Goal: Information Seeking & Learning: Check status

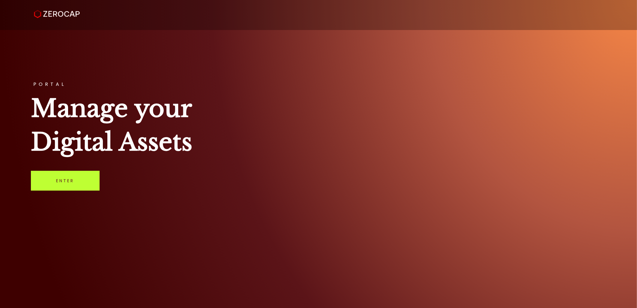
click at [65, 177] on link "Enter" at bounding box center [65, 181] width 69 height 20
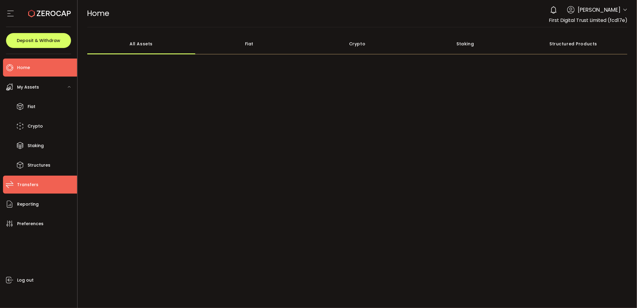
click at [48, 190] on li "Transfers" at bounding box center [40, 184] width 74 height 18
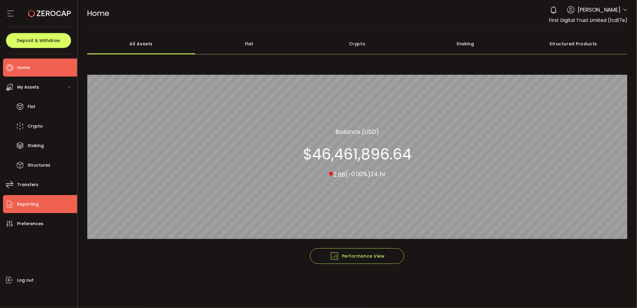
click at [45, 201] on li "Reporting" at bounding box center [40, 204] width 74 height 18
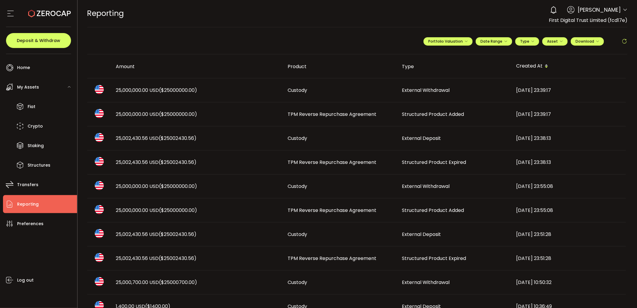
click at [194, 115] on span "($25000000.00)" at bounding box center [178, 114] width 38 height 7
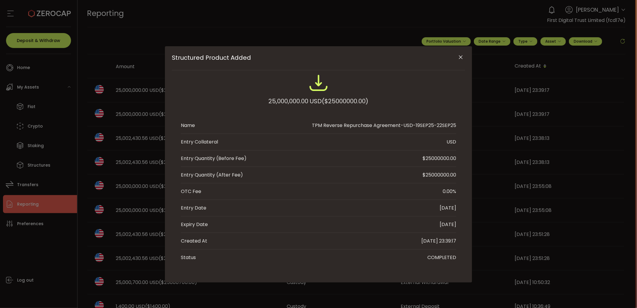
click at [463, 55] on icon "Close" at bounding box center [461, 57] width 6 height 6
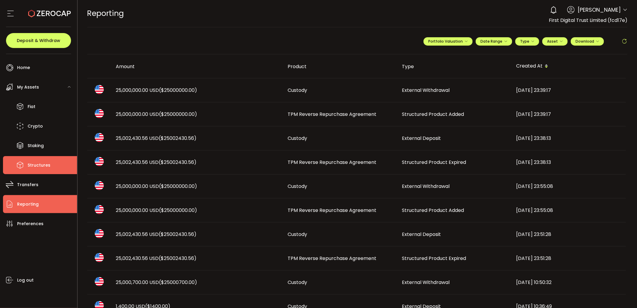
click at [42, 168] on span "Structures" at bounding box center [39, 165] width 23 height 9
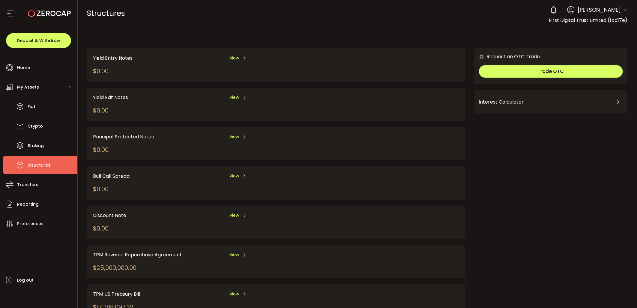
click at [236, 252] on span "View" at bounding box center [234, 254] width 10 height 6
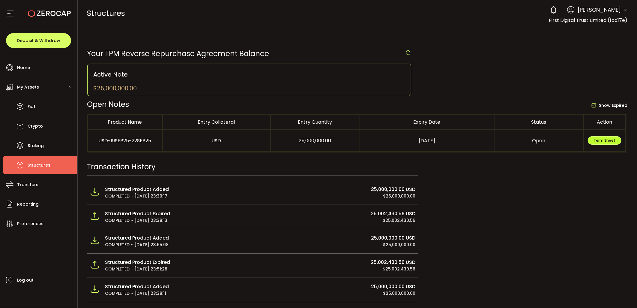
click at [604, 137] on button "Term Sheet" at bounding box center [605, 140] width 34 height 8
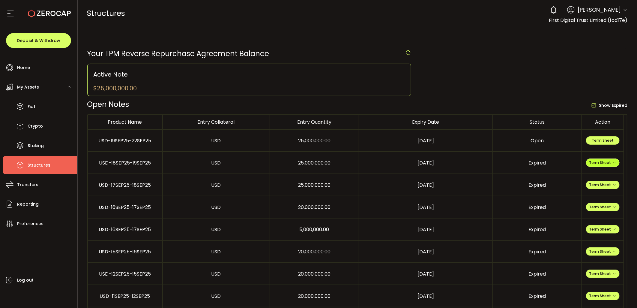
click at [603, 160] on span "Term Sheet" at bounding box center [602, 162] width 27 height 5
drag, startPoint x: 594, startPoint y: 198, endPoint x: 537, endPoint y: 169, distance: 64.0
click at [594, 198] on li "Expiry Term Sheet" at bounding box center [602, 198] width 43 height 16
click at [40, 102] on li "Fiat" at bounding box center [40, 106] width 74 height 18
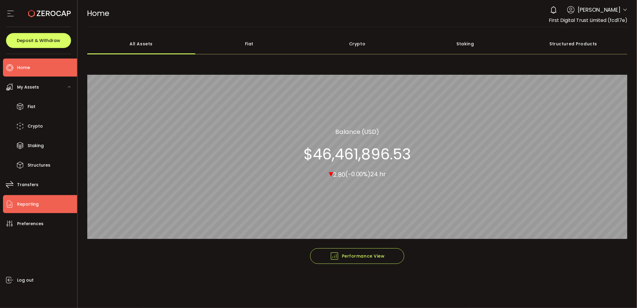
click at [35, 205] on span "Reporting" at bounding box center [28, 204] width 22 height 9
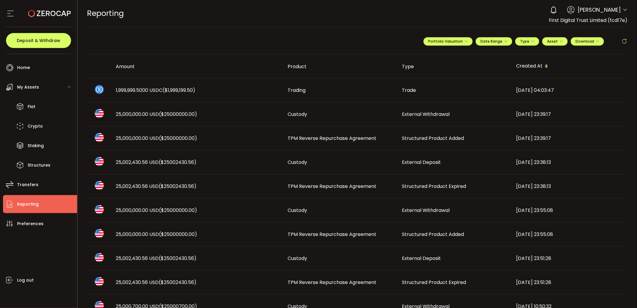
click at [621, 38] on icon at bounding box center [624, 41] width 6 height 6
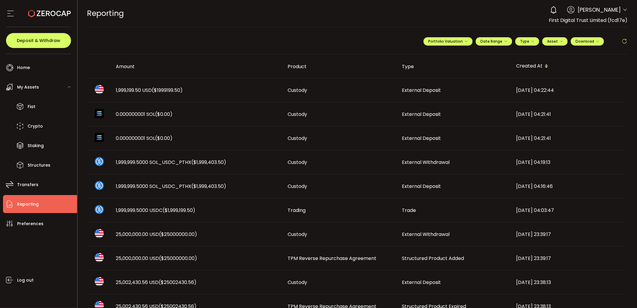
drag, startPoint x: 245, startPoint y: 86, endPoint x: 475, endPoint y: 103, distance: 229.9
click at [245, 86] on td "1,999,199.50 USD ($1999199.50)" at bounding box center [197, 90] width 172 height 24
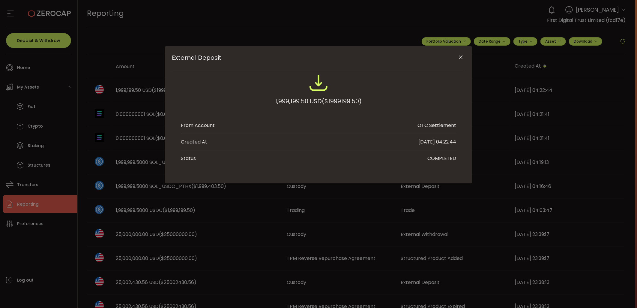
click at [334, 96] on span "($1999199.50)" at bounding box center [342, 101] width 40 height 11
copy span "1999199.50"
